Goal: Task Accomplishment & Management: Use online tool/utility

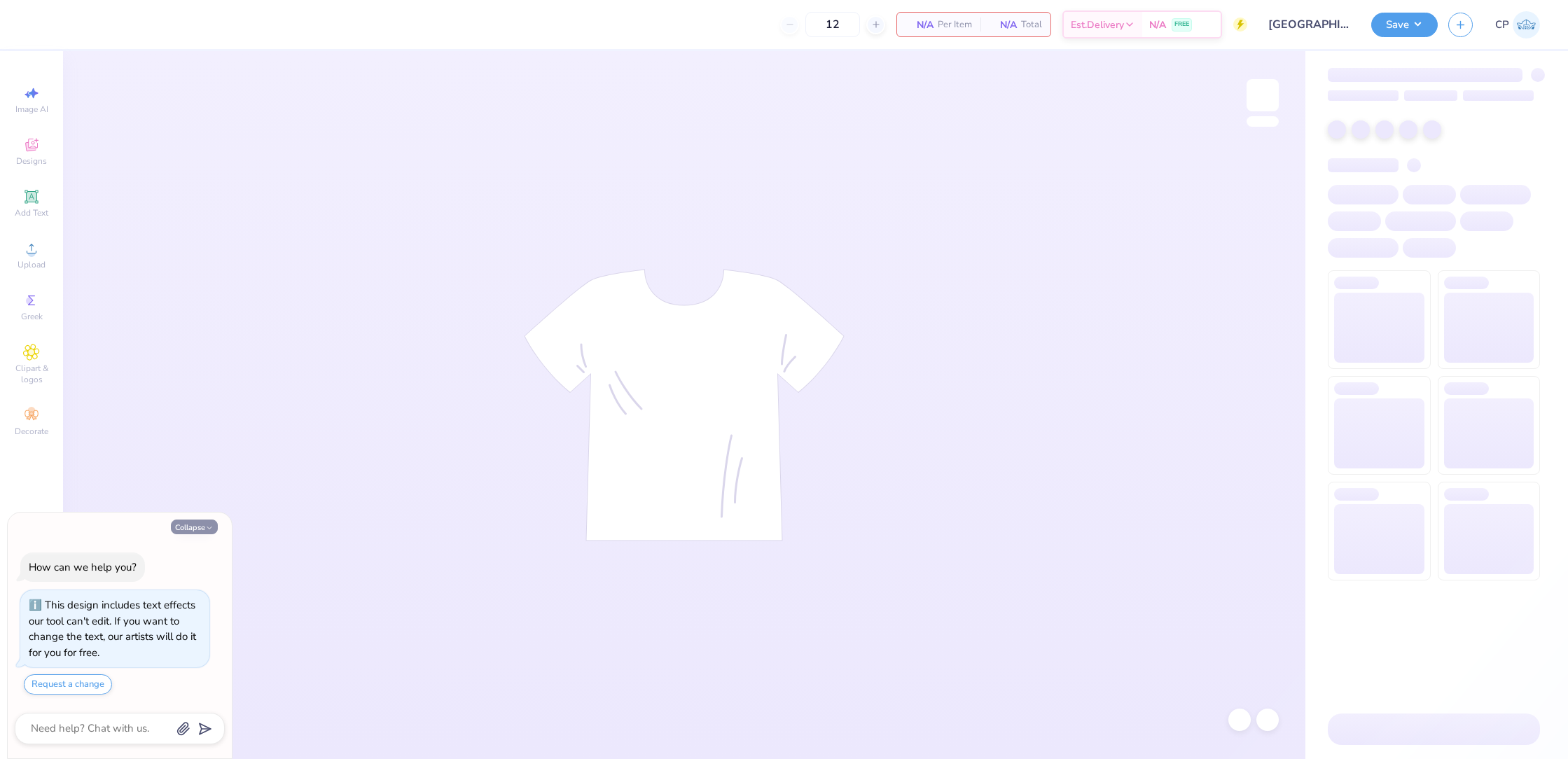
click at [198, 527] on button "Collapse" at bounding box center [194, 527] width 47 height 15
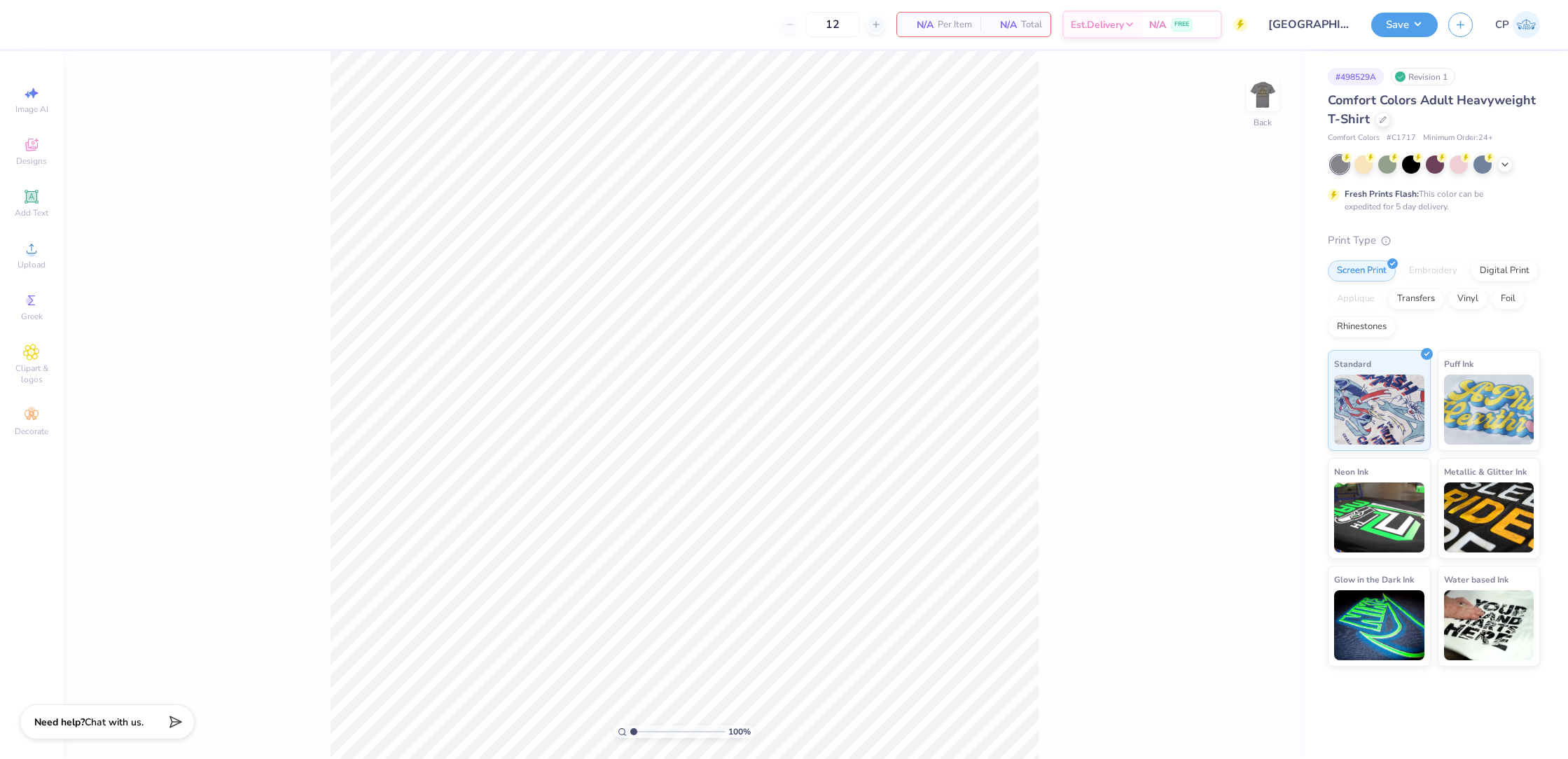
type textarea "x"
drag, startPoint x: 1370, startPoint y: 166, endPoint x: 1256, endPoint y: 155, distance: 114.5
click at [1370, 166] on div at bounding box center [1363, 164] width 18 height 18
click at [1414, 31] on button "Save" at bounding box center [1404, 23] width 66 height 25
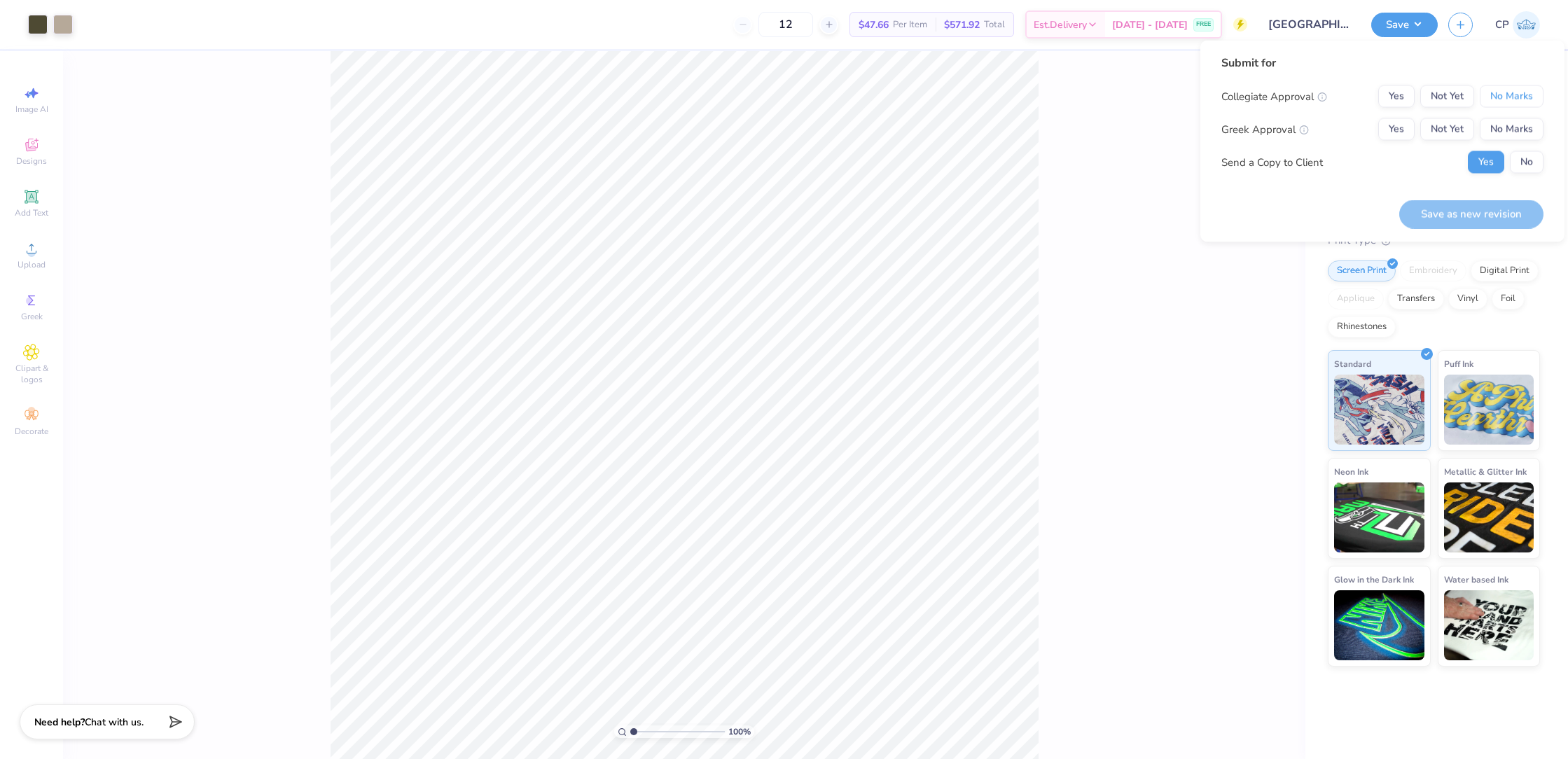
drag, startPoint x: 1527, startPoint y: 97, endPoint x: 1425, endPoint y: 112, distance: 103.1
click at [1527, 98] on button "No Marks" at bounding box center [1510, 97] width 63 height 23
drag, startPoint x: 1441, startPoint y: 140, endPoint x: 1441, endPoint y: 149, distance: 9.0
click at [1441, 140] on button "Not Yet" at bounding box center [1447, 130] width 54 height 23
click at [1432, 212] on button "Save as new revision" at bounding box center [1470, 214] width 144 height 28
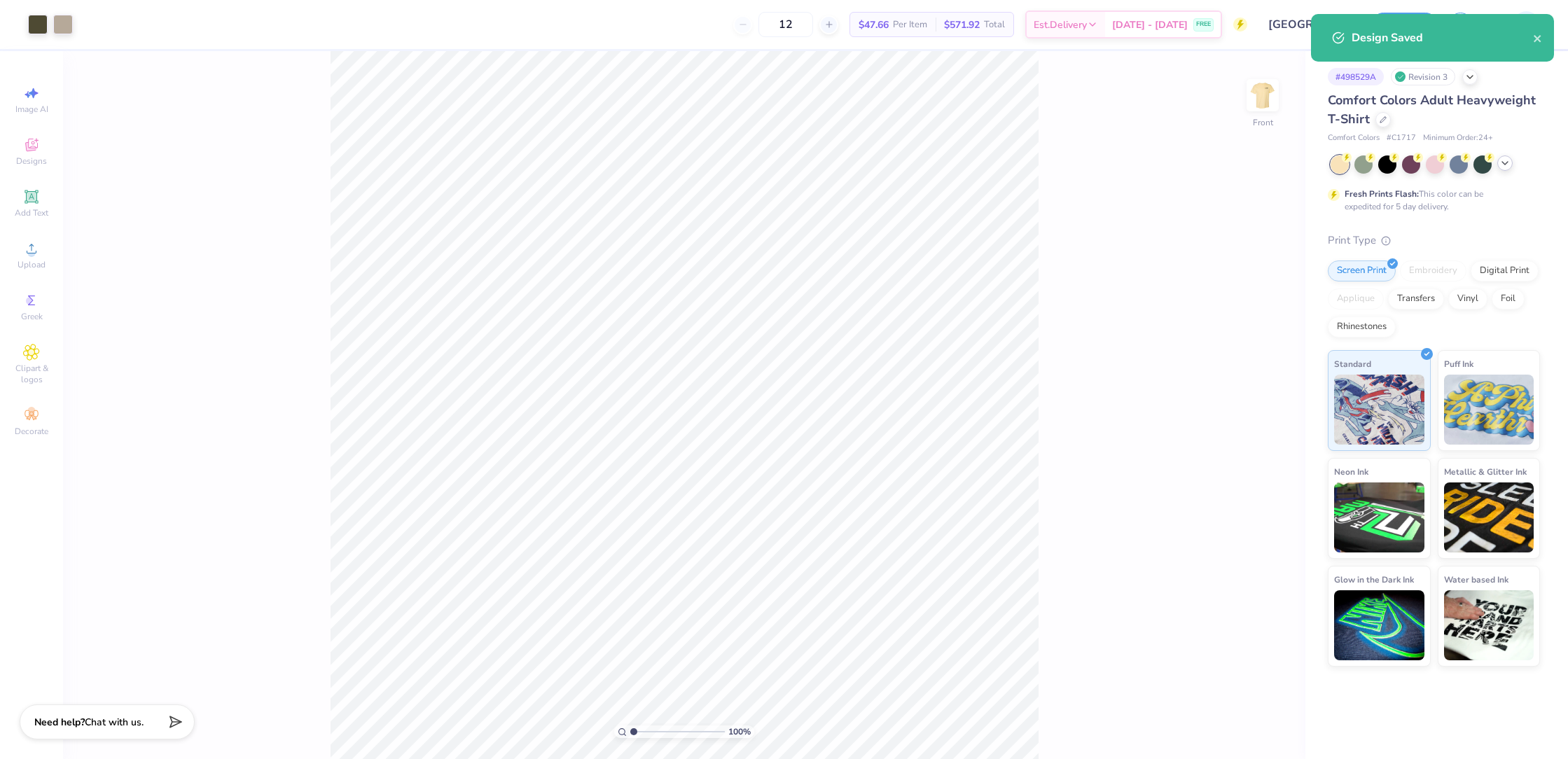
click at [1502, 165] on icon at bounding box center [1505, 163] width 11 height 11
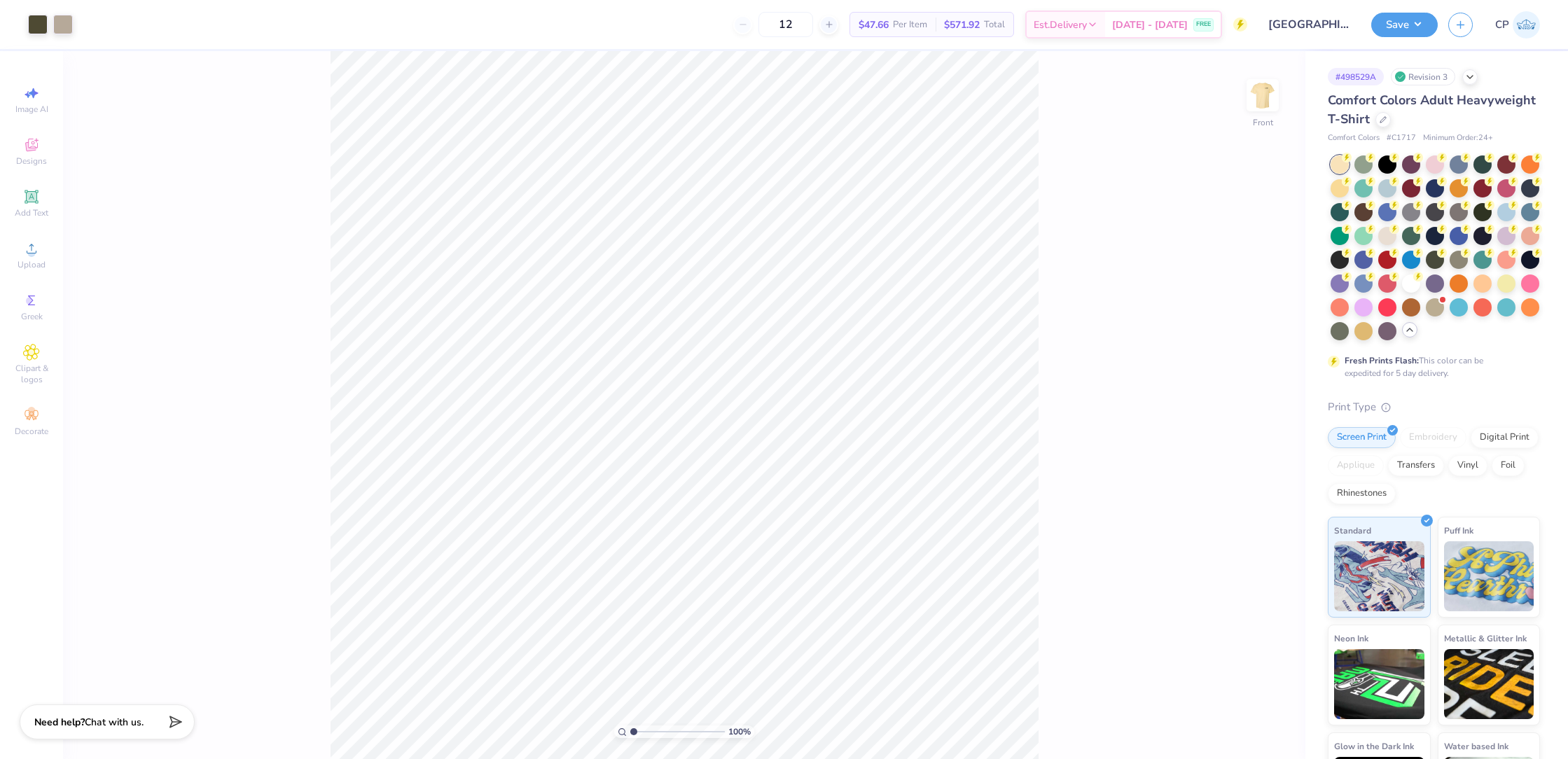
click at [1486, 163] on div at bounding box center [1482, 164] width 18 height 18
click at [1387, 238] on div at bounding box center [1386, 234] width 18 height 18
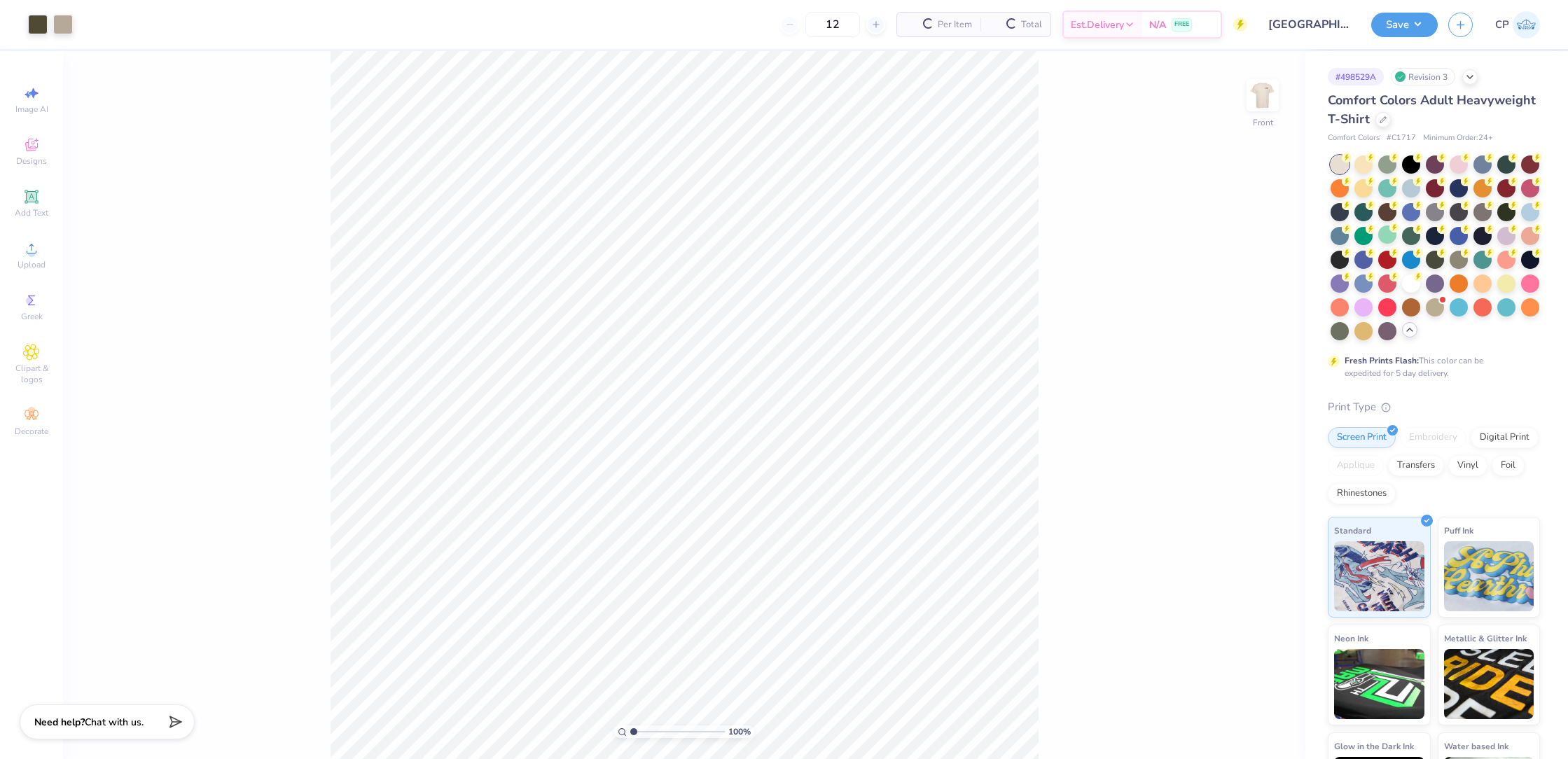
scroll to position [74, 0]
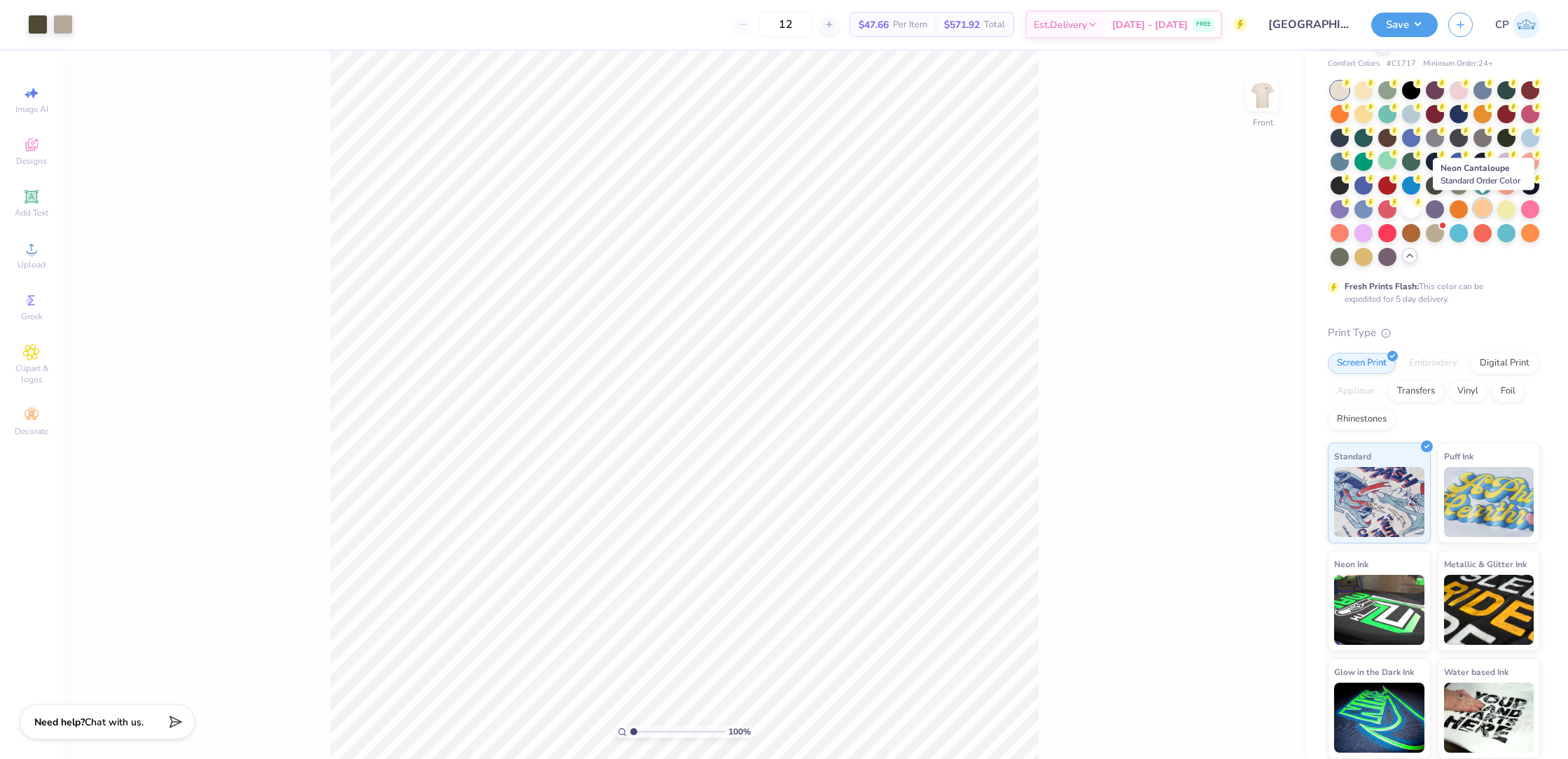
click at [1479, 211] on div at bounding box center [1482, 207] width 18 height 18
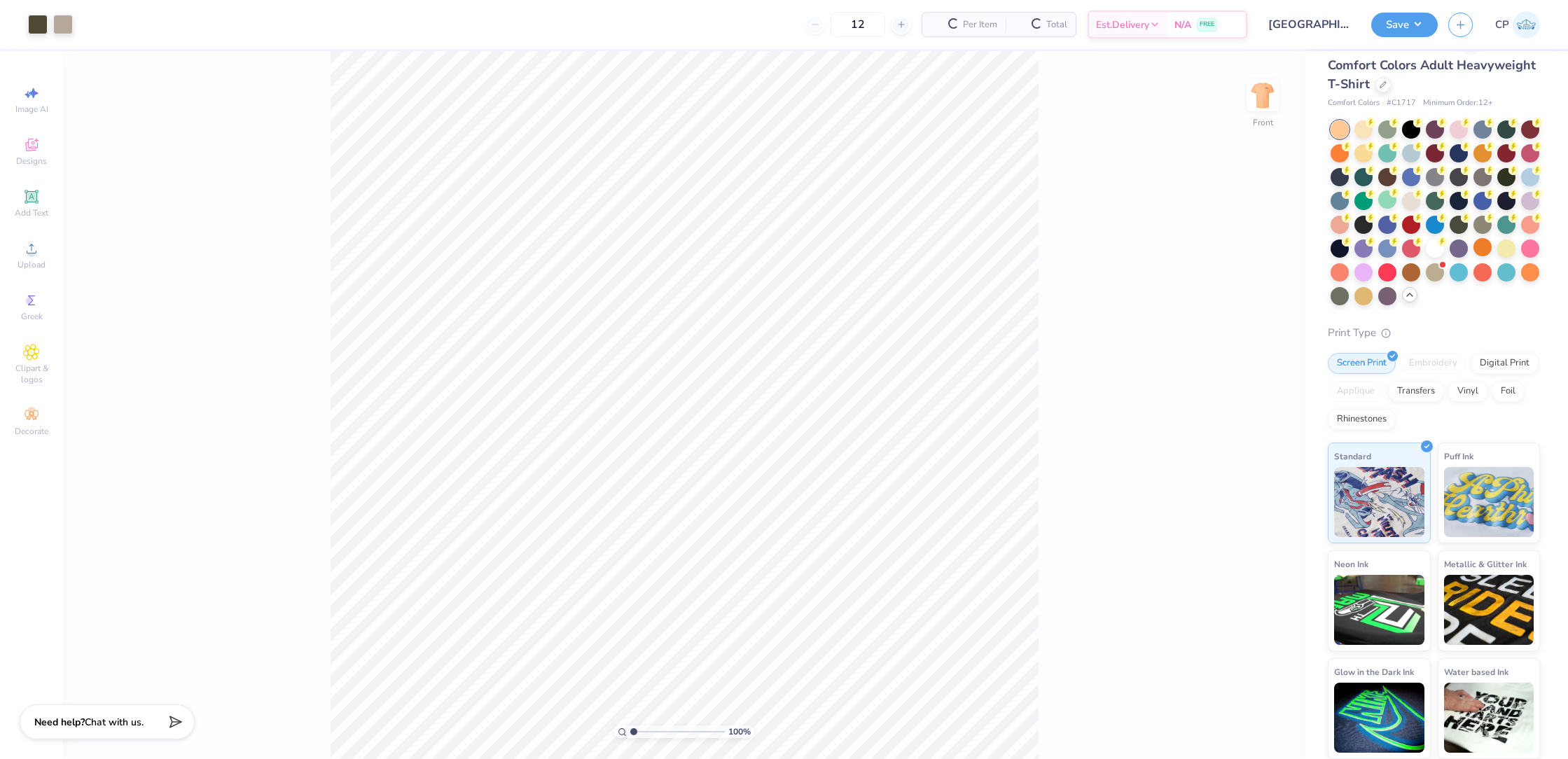
scroll to position [35, 0]
click at [1427, 28] on button "Save" at bounding box center [1404, 23] width 66 height 25
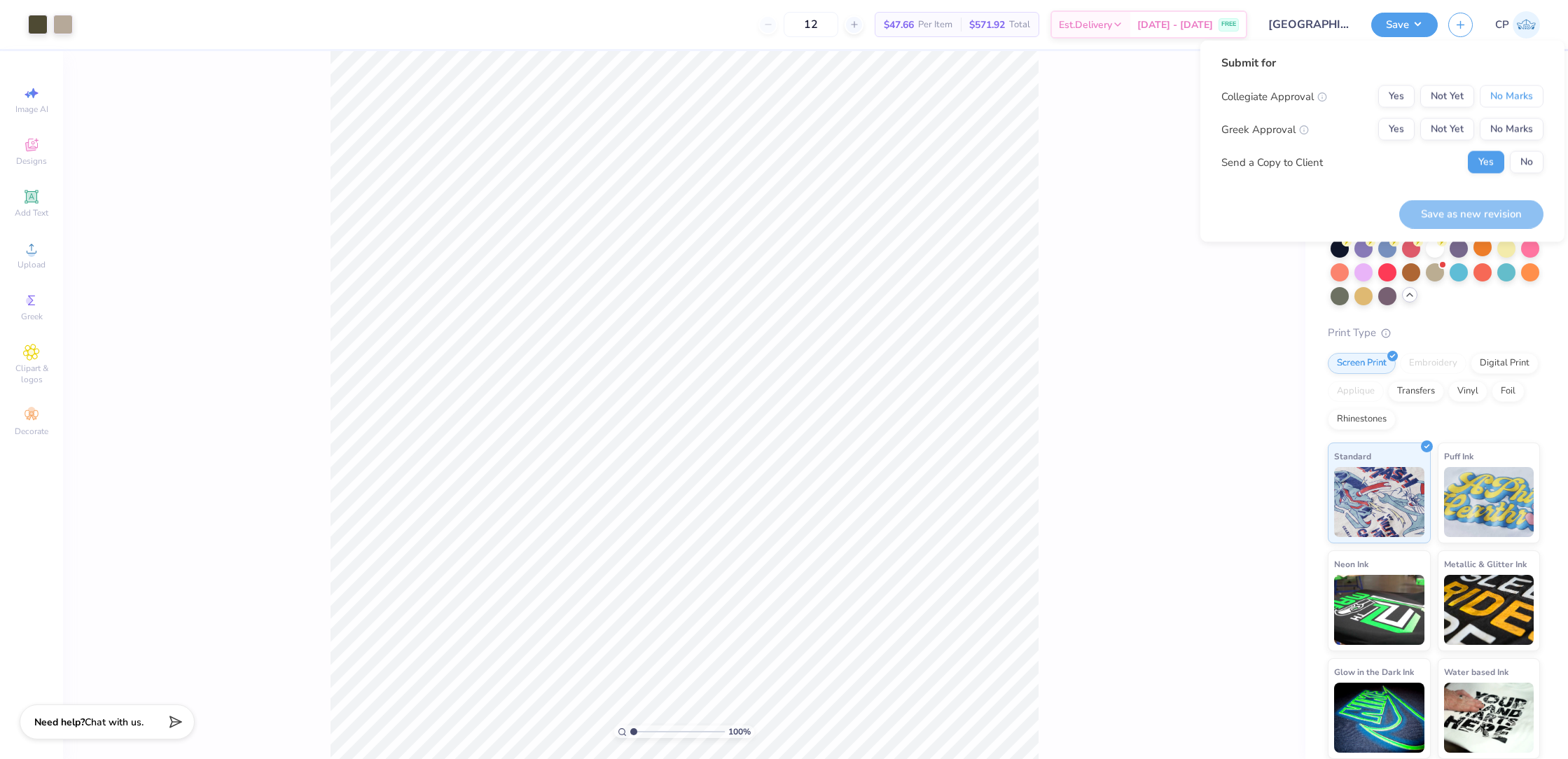
drag, startPoint x: 1517, startPoint y: 96, endPoint x: 1479, endPoint y: 113, distance: 41.6
click at [1517, 96] on button "No Marks" at bounding box center [1510, 97] width 63 height 23
click at [1448, 132] on button "Not Yet" at bounding box center [1447, 130] width 54 height 23
click at [1473, 203] on button "Save as new revision" at bounding box center [1470, 214] width 144 height 28
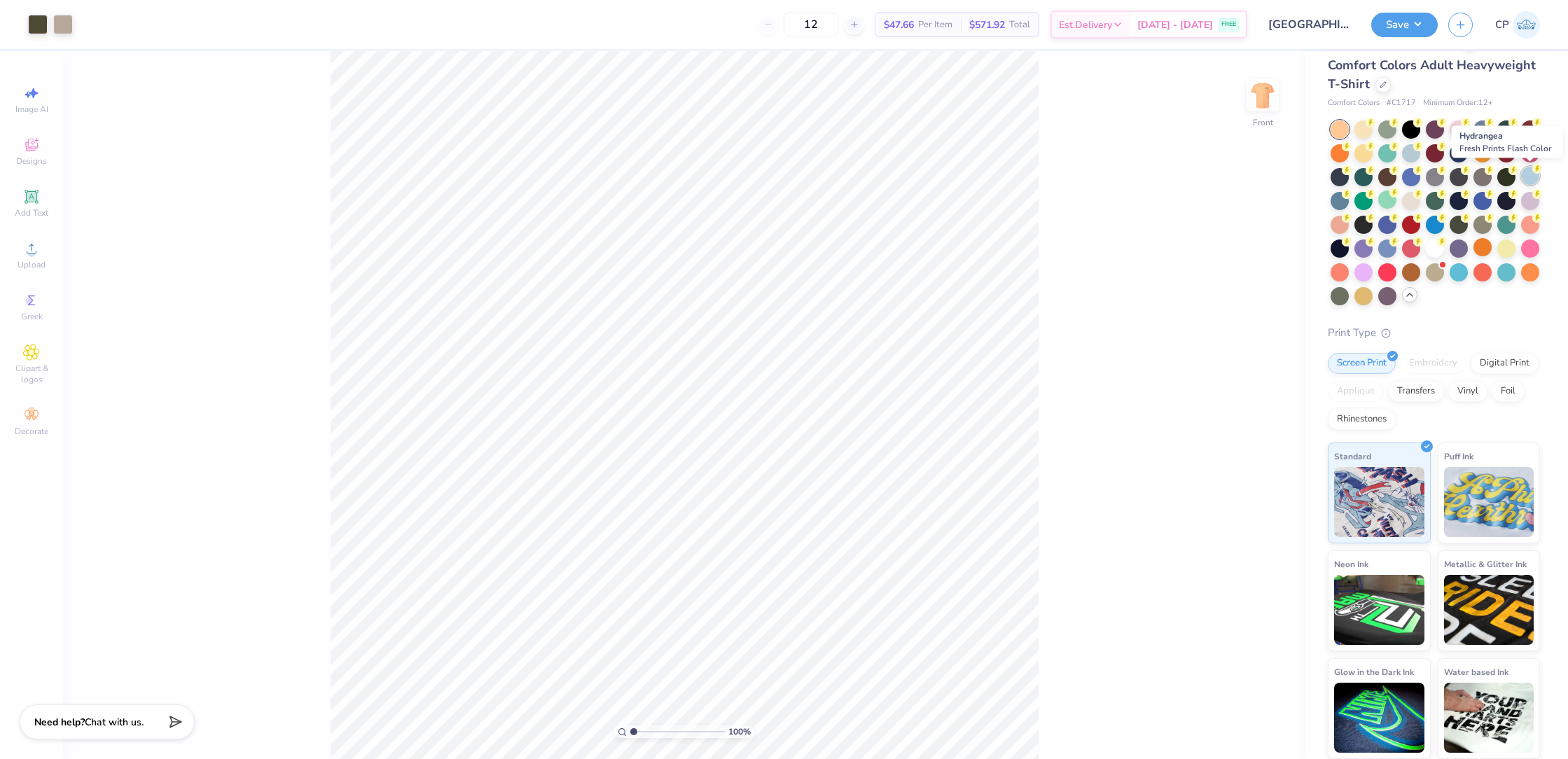
click at [1533, 174] on div at bounding box center [1529, 175] width 18 height 18
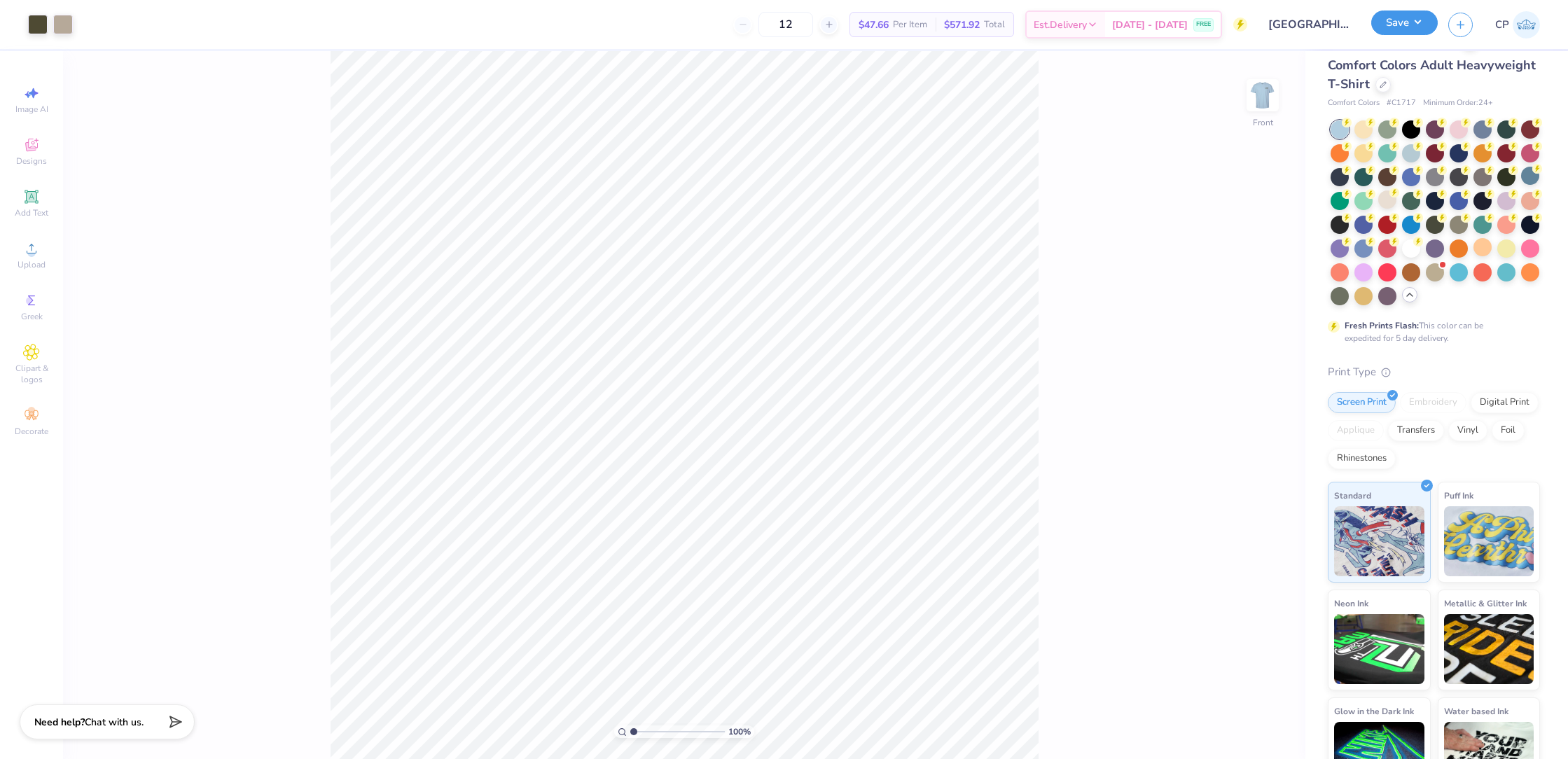
click at [1397, 18] on button "Save" at bounding box center [1404, 23] width 66 height 25
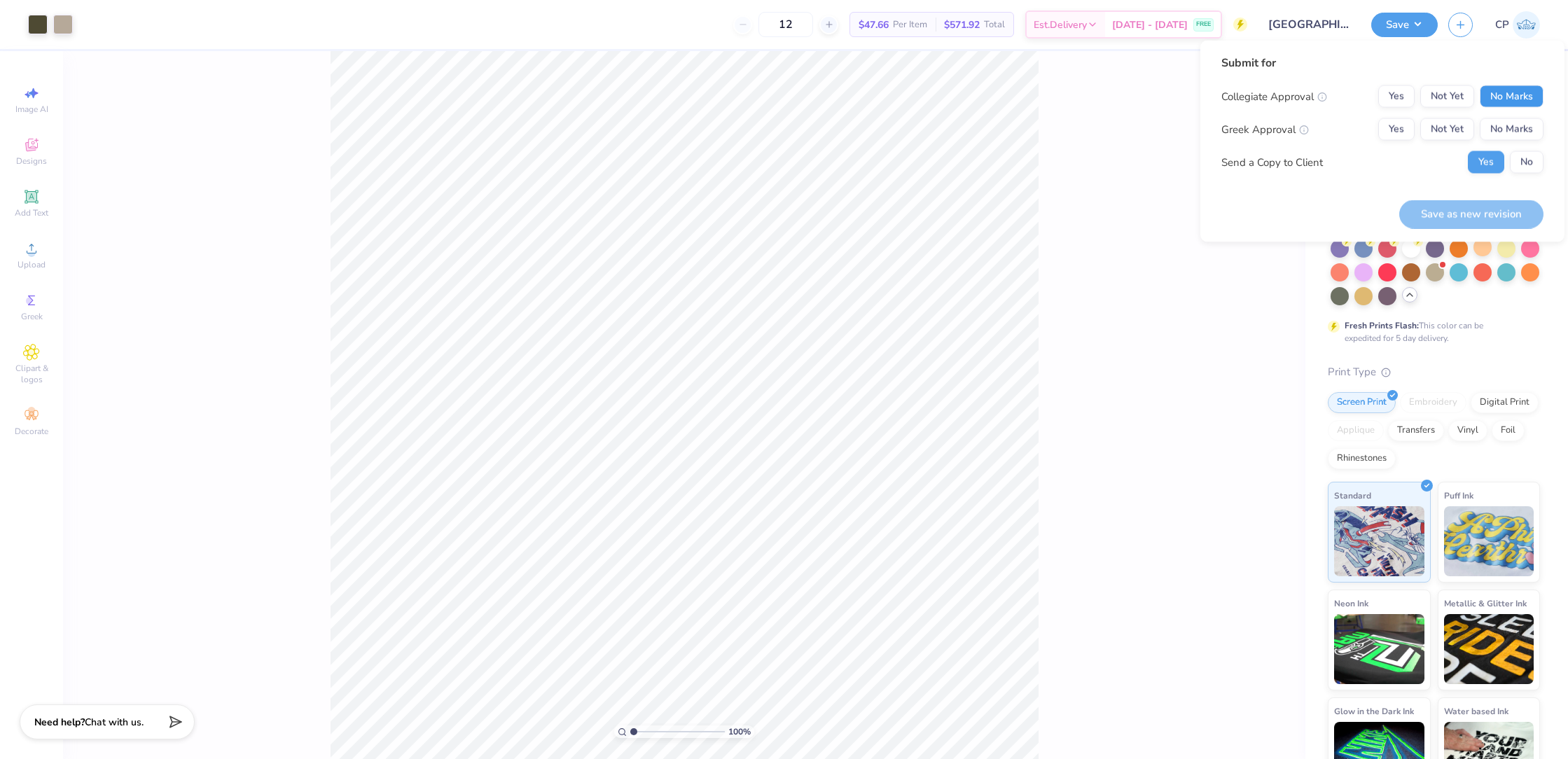
click at [1492, 85] on button "No Marks" at bounding box center [1510, 97] width 63 height 23
click at [1437, 122] on button "Not Yet" at bounding box center [1447, 130] width 54 height 23
click at [1426, 207] on button "Save as new revision" at bounding box center [1470, 214] width 144 height 28
click at [808, 25] on input "12" at bounding box center [786, 25] width 55 height 26
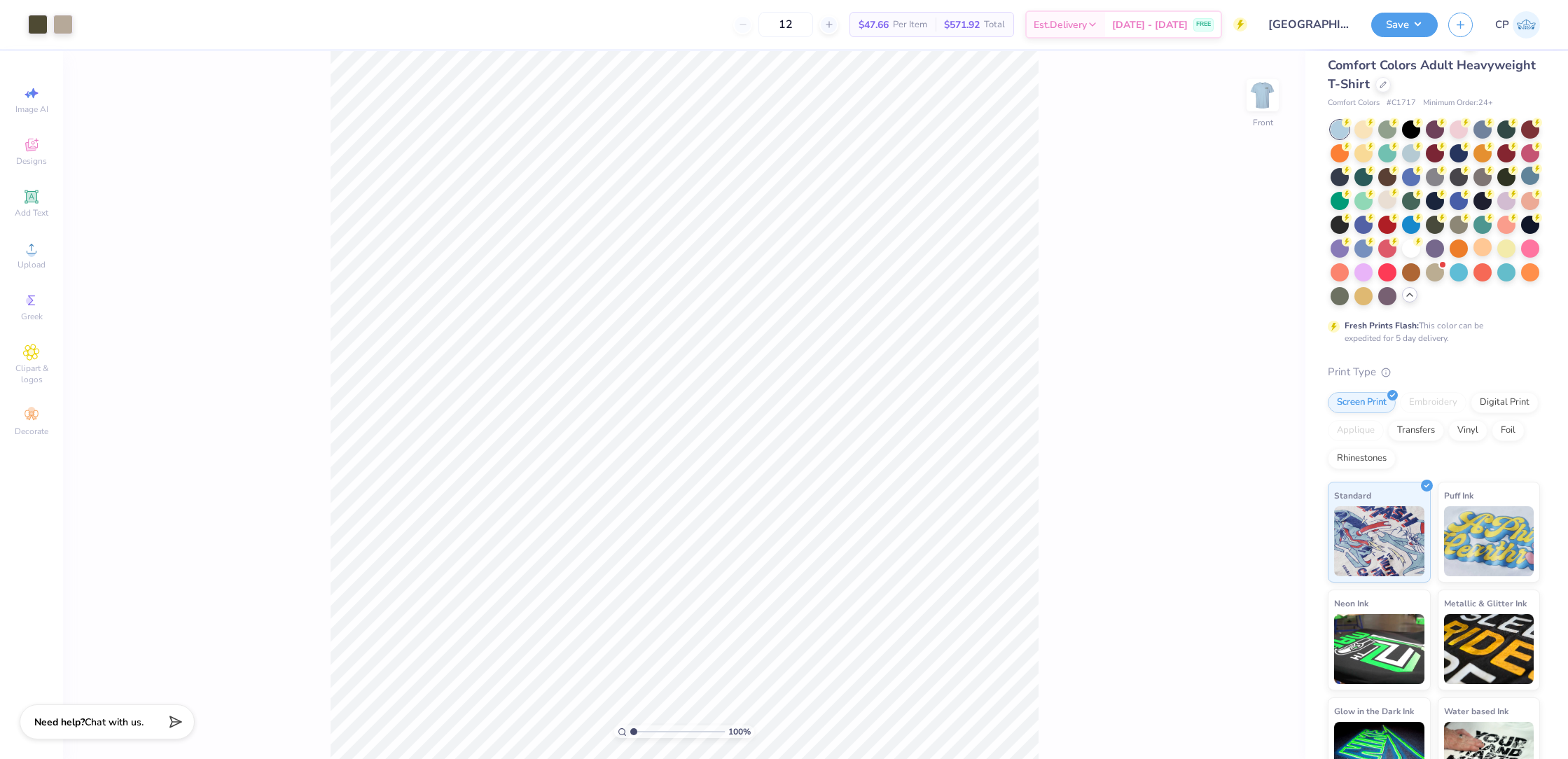
type input "1"
click at [763, 26] on div "48" at bounding box center [777, 25] width 105 height 26
type input "3"
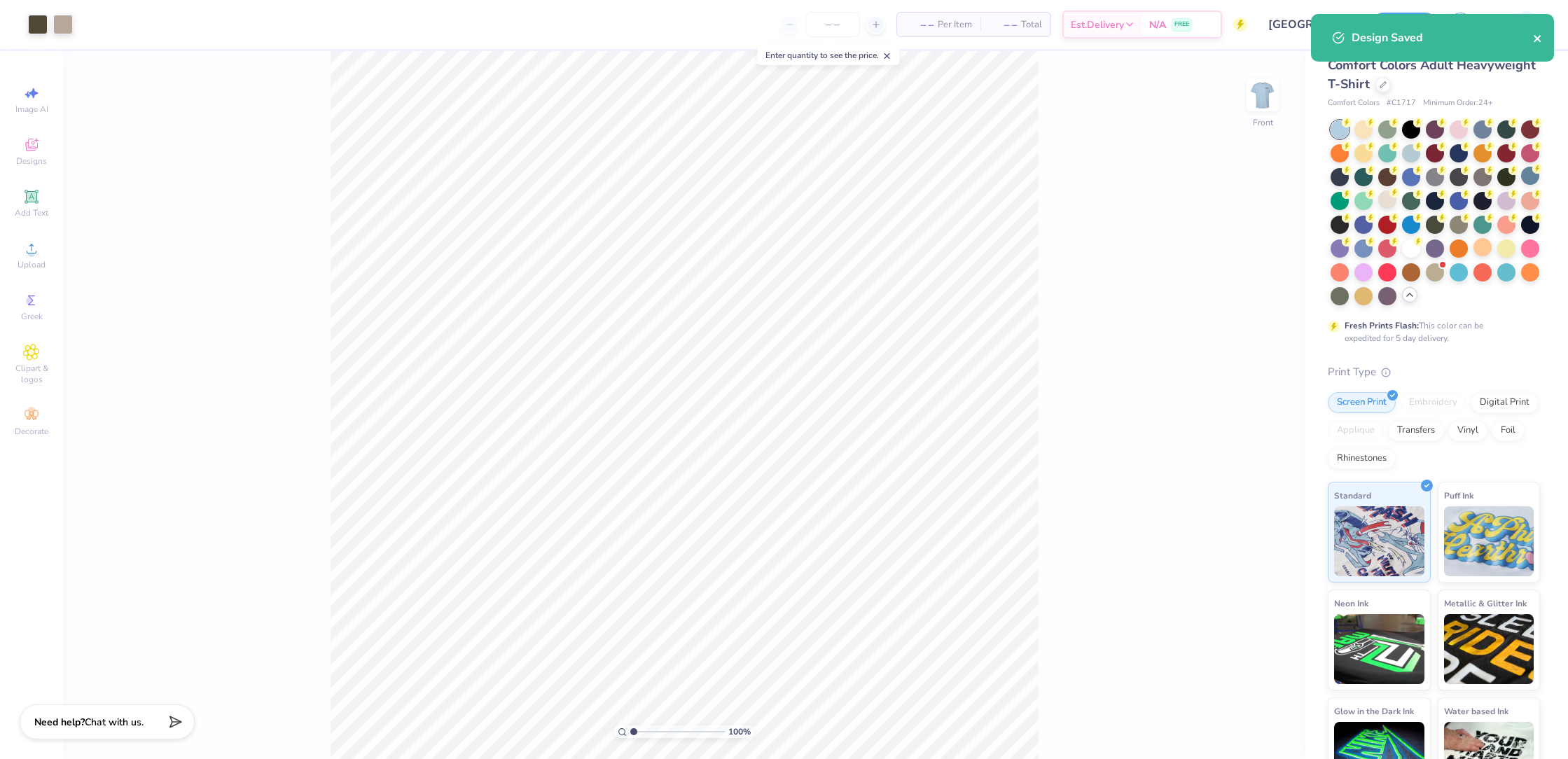
drag, startPoint x: 1540, startPoint y: 39, endPoint x: 1525, endPoint y: 43, distance: 15.5
click at [1540, 39] on icon "close" at bounding box center [1538, 39] width 9 height 11
click at [1122, 179] on div "100 % Front" at bounding box center [685, 405] width 1242 height 708
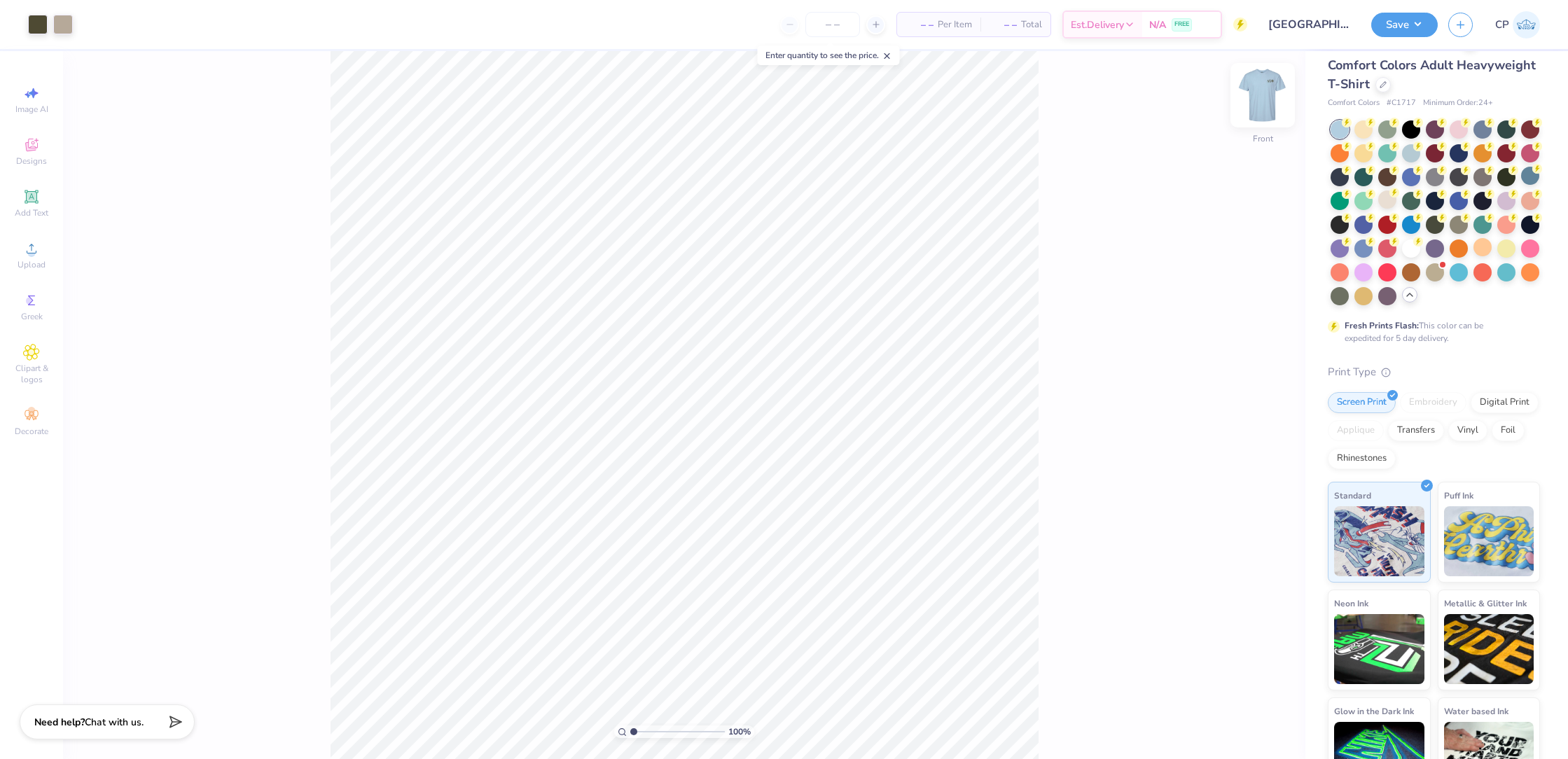
click at [1267, 95] on img at bounding box center [1262, 95] width 56 height 56
click at [1364, 126] on div at bounding box center [1363, 128] width 18 height 18
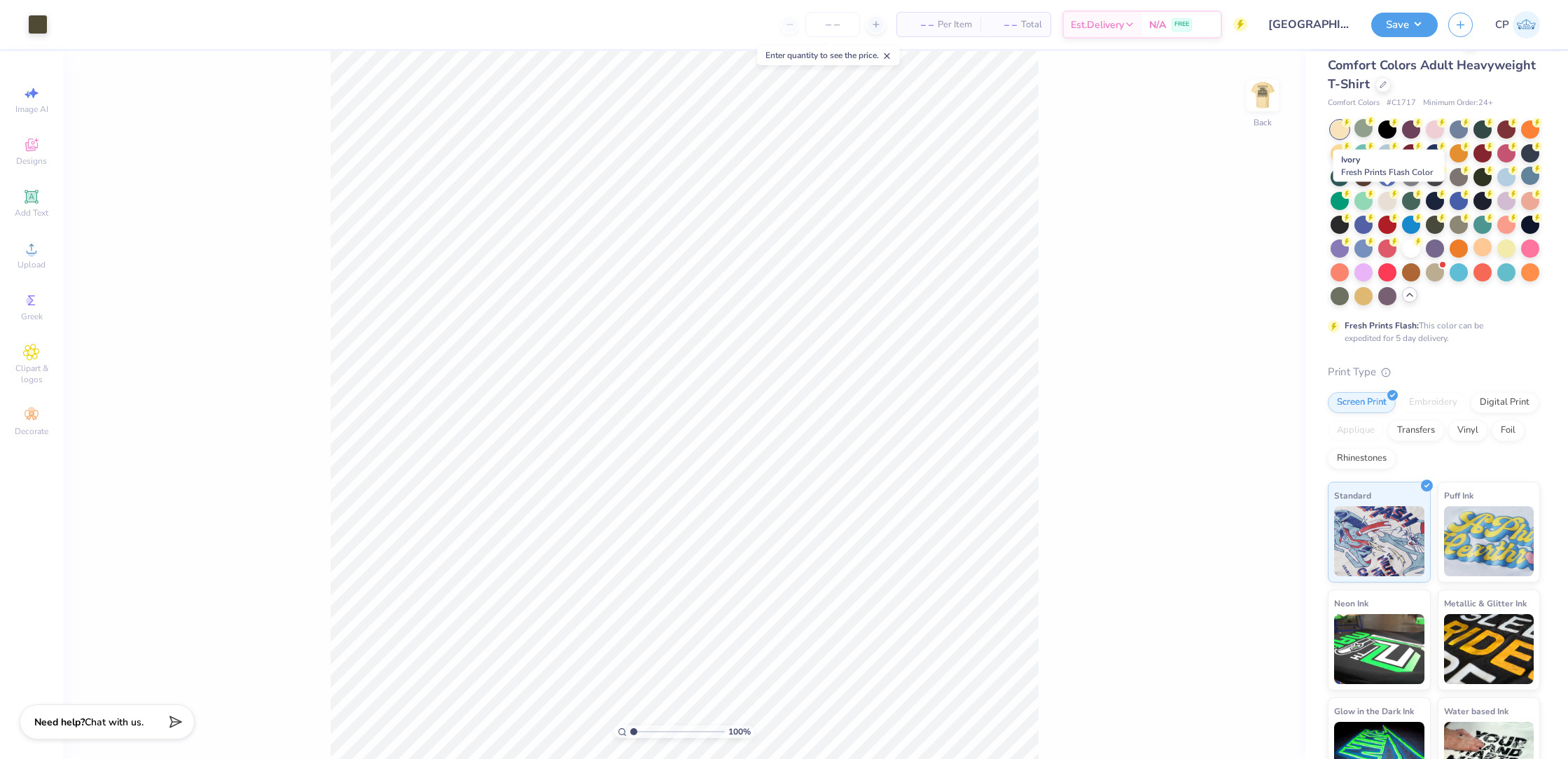
drag, startPoint x: 1383, startPoint y: 195, endPoint x: 1283, endPoint y: 224, distance: 104.1
click at [1383, 195] on div at bounding box center [1386, 201] width 18 height 18
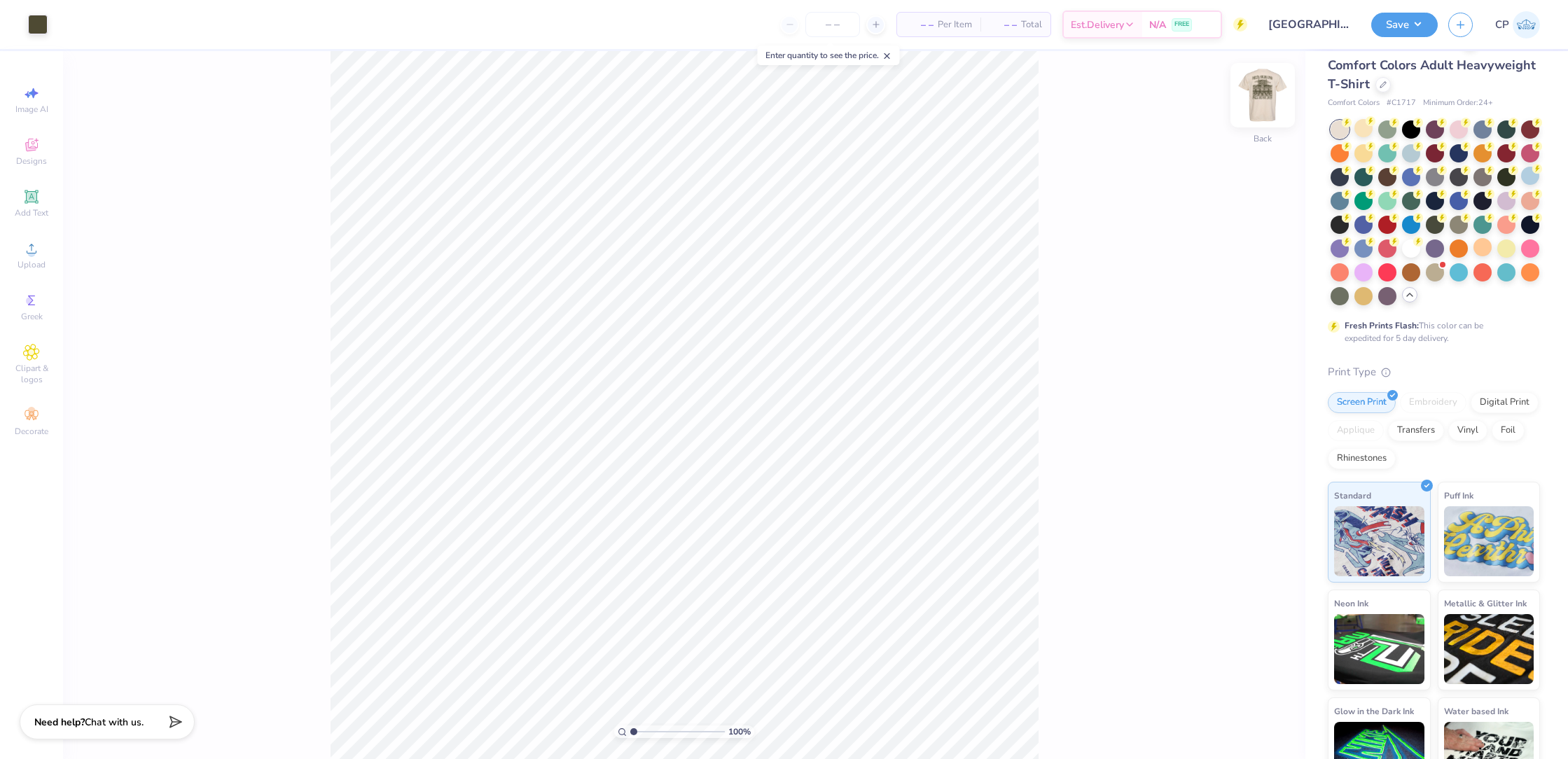
click at [1269, 108] on img at bounding box center [1262, 95] width 56 height 56
click at [1266, 108] on img at bounding box center [1262, 96] width 28 height 28
click at [1463, 130] on div at bounding box center [1458, 129] width 18 height 18
click at [1291, 97] on div "100 % Front" at bounding box center [685, 405] width 1242 height 708
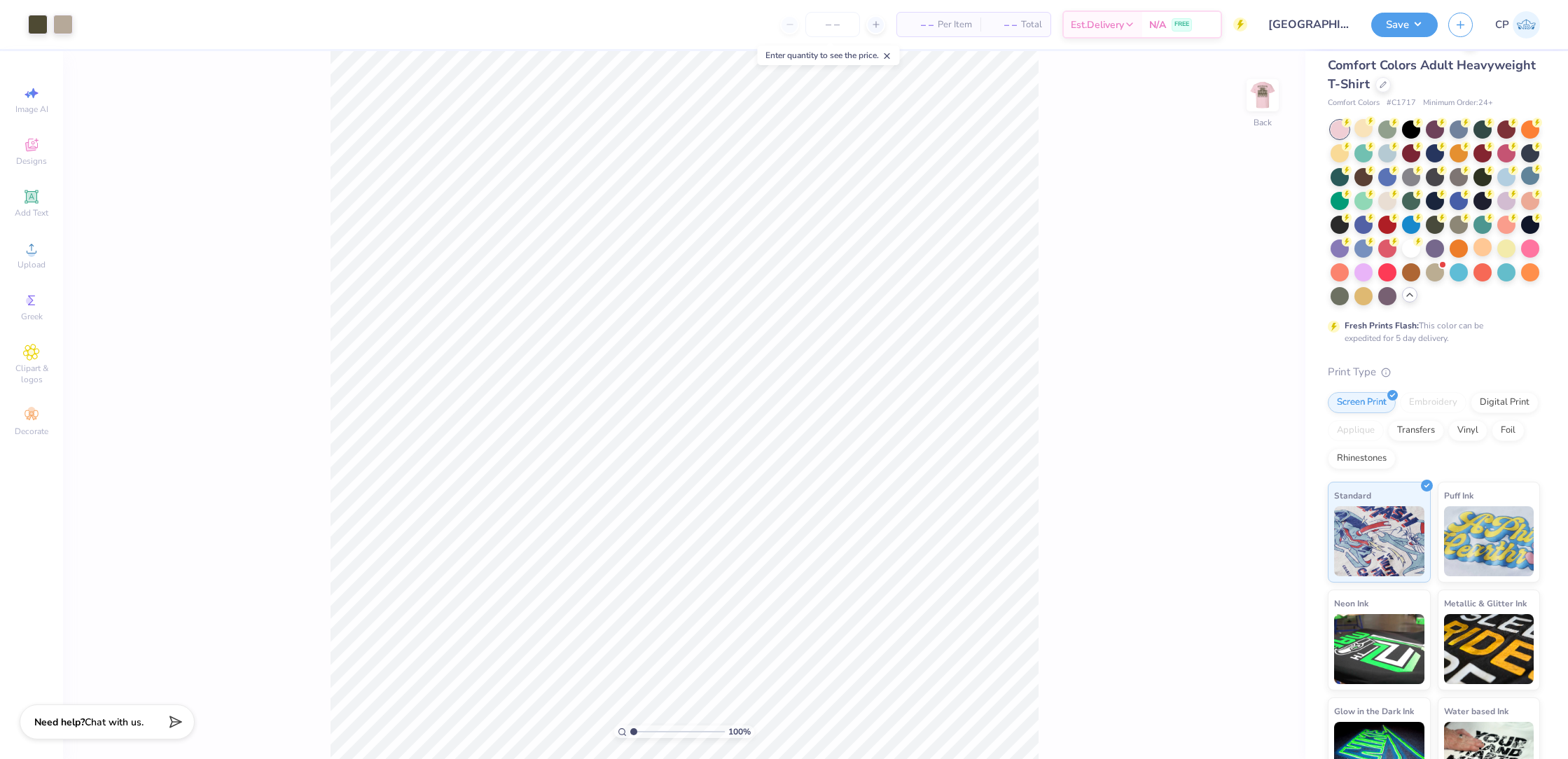
drag, startPoint x: 1291, startPoint y: 97, endPoint x: 1178, endPoint y: 108, distance: 113.5
click at [1248, 98] on img at bounding box center [1262, 96] width 28 height 28
click at [1341, 156] on div at bounding box center [1339, 152] width 18 height 18
click at [1259, 104] on img at bounding box center [1262, 95] width 56 height 56
drag, startPoint x: 1386, startPoint y: 200, endPoint x: 1270, endPoint y: 130, distance: 135.5
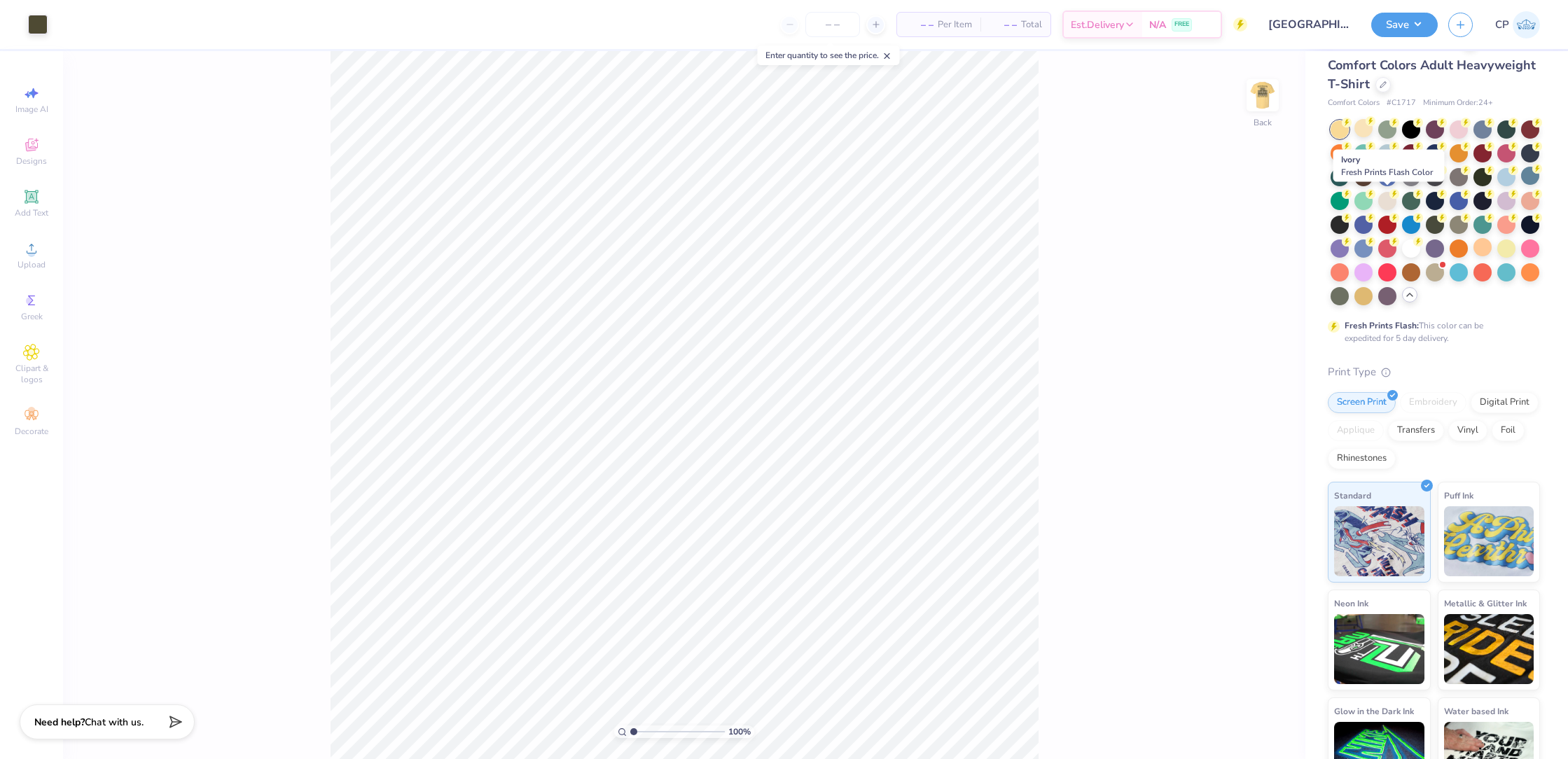
click at [1386, 200] on div at bounding box center [1386, 201] width 18 height 18
click at [1267, 107] on img at bounding box center [1262, 95] width 56 height 56
